Goal: Information Seeking & Learning: Learn about a topic

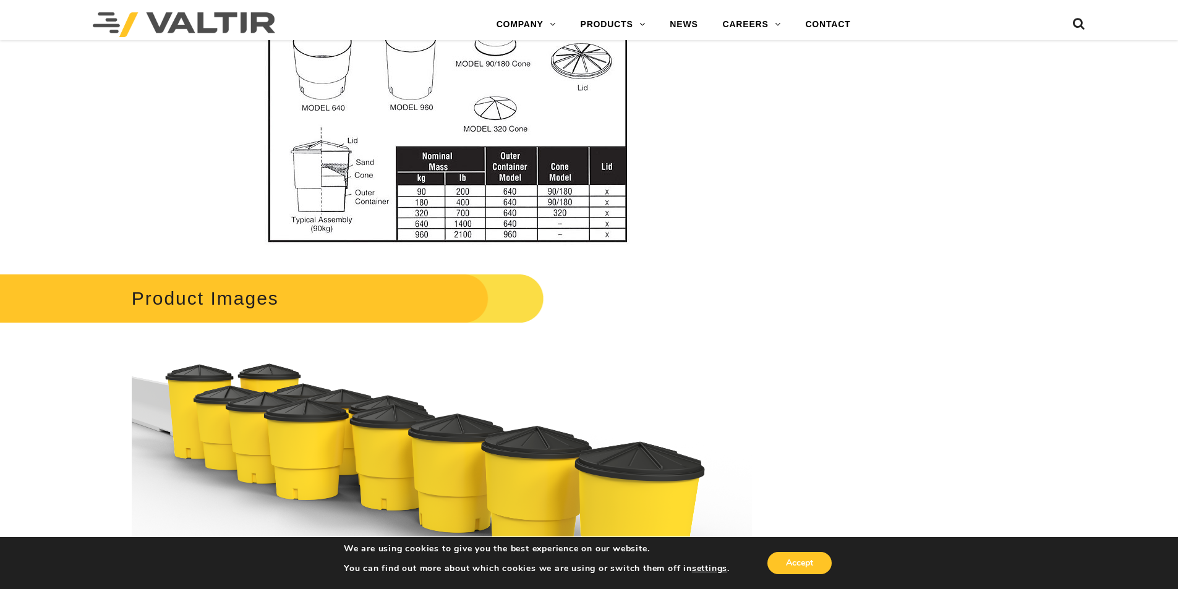
scroll to position [928, 0]
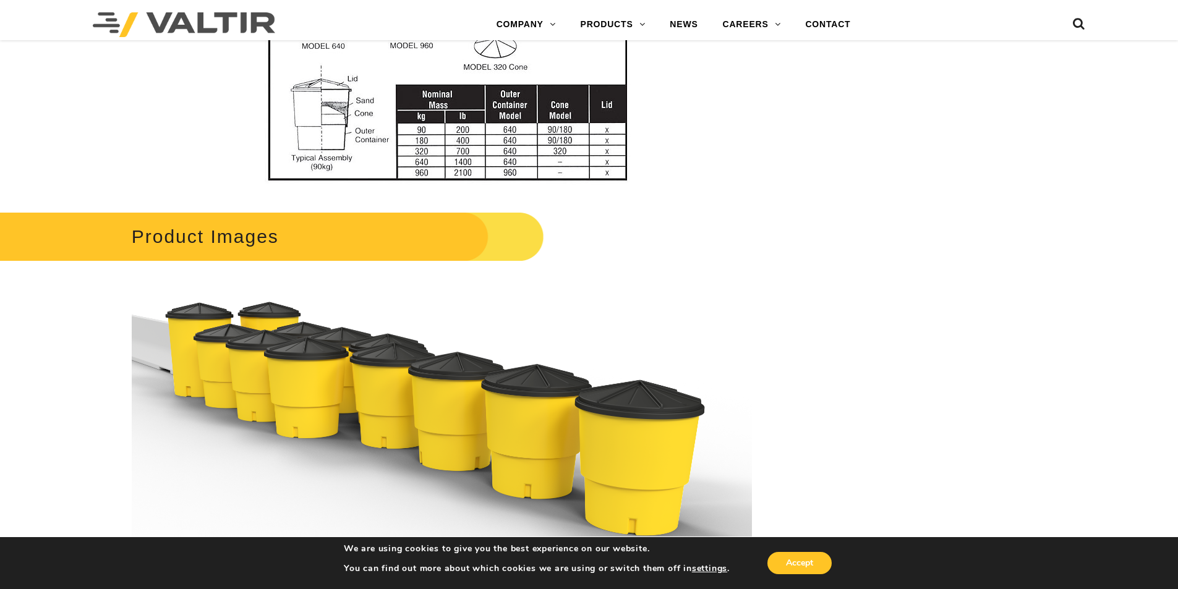
click at [321, 237] on h2 "Product Images" at bounding box center [249, 237] width 589 height 58
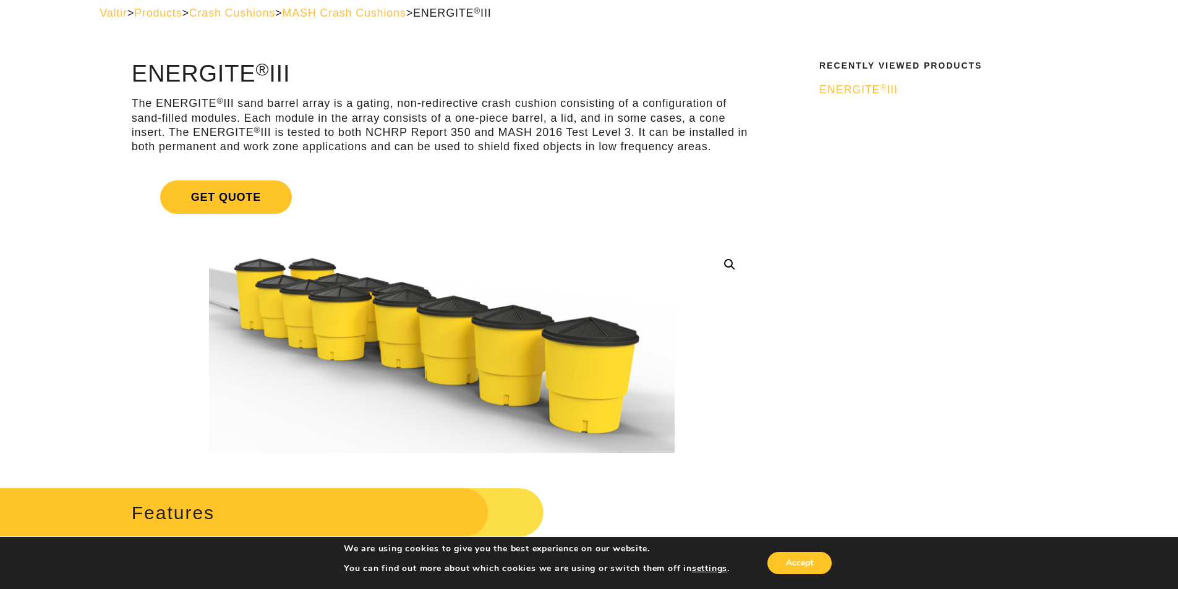
scroll to position [0, 0]
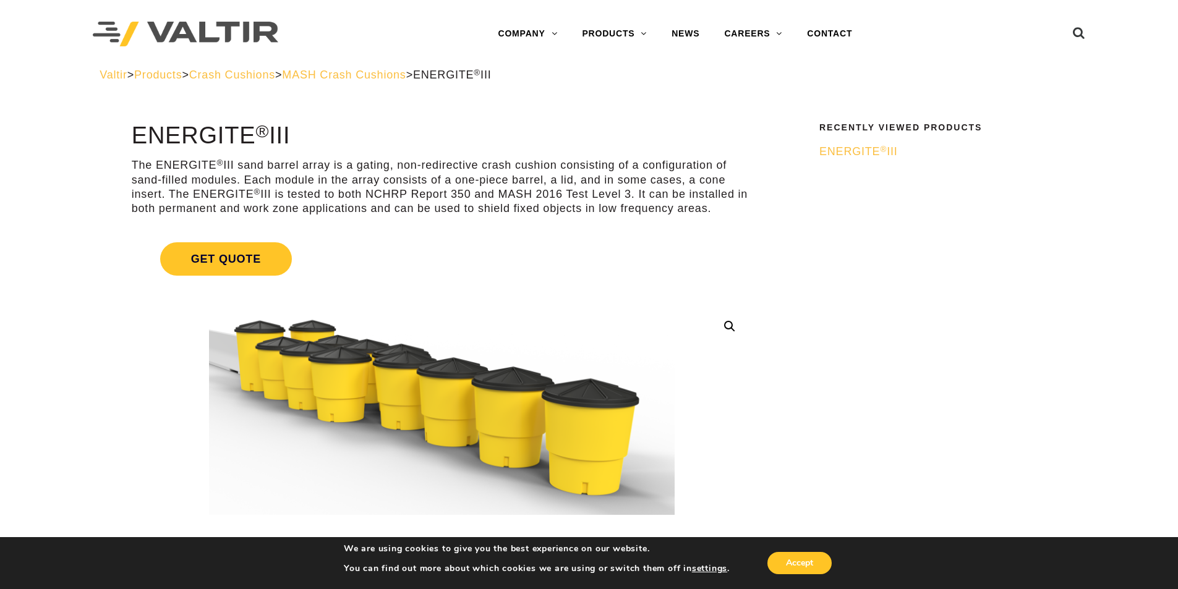
click at [843, 152] on span "ENERGITE ® III" at bounding box center [859, 151] width 79 height 12
